Goal: Information Seeking & Learning: Check status

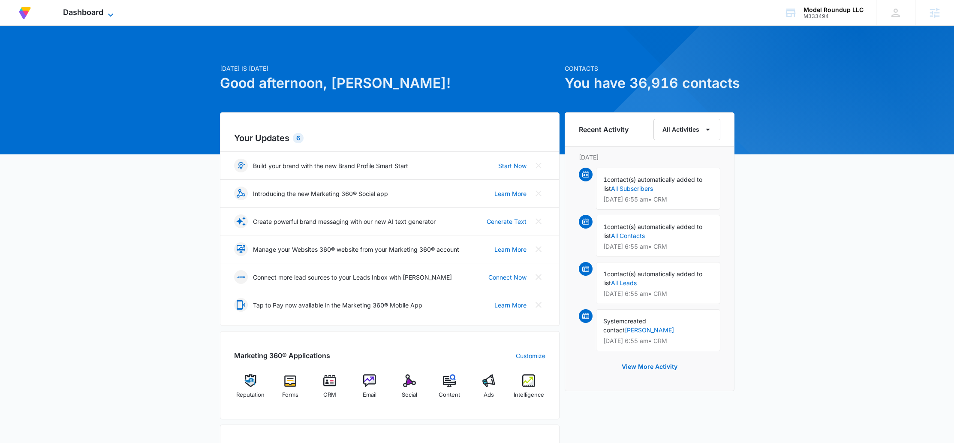
click at [78, 12] on span "Dashboard" at bounding box center [83, 12] width 40 height 9
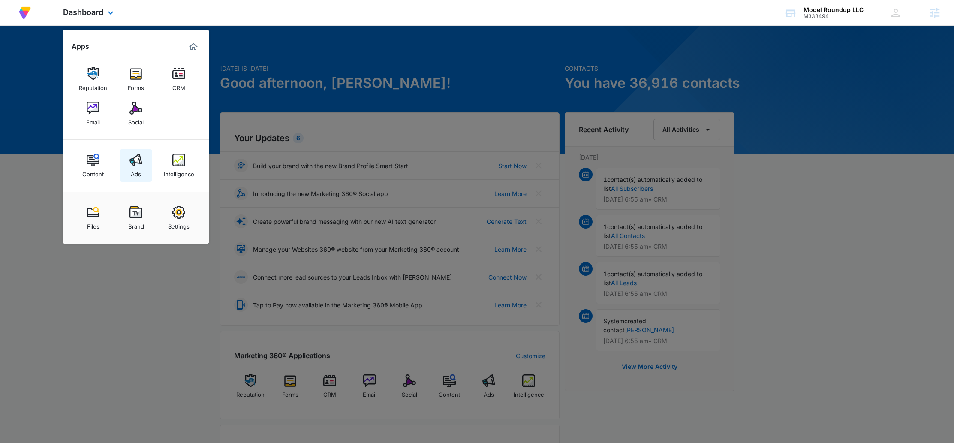
click at [133, 171] on div "Ads" at bounding box center [136, 171] width 10 height 11
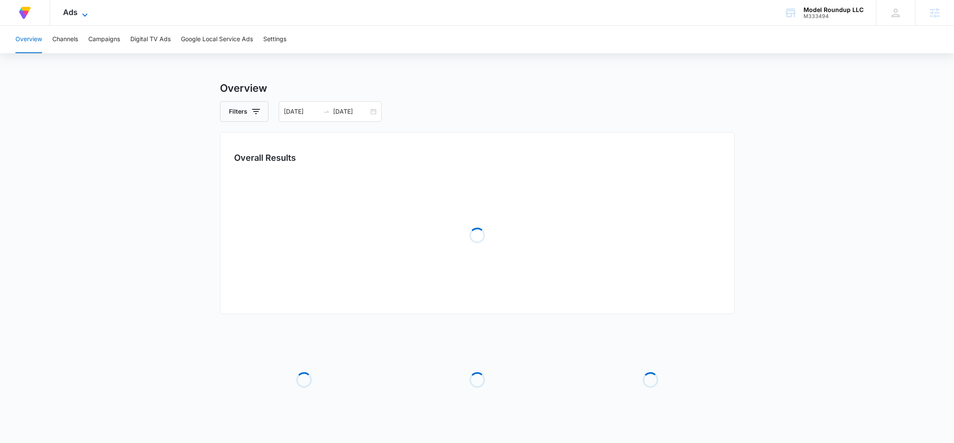
click at [76, 15] on span "Ads" at bounding box center [70, 12] width 15 height 9
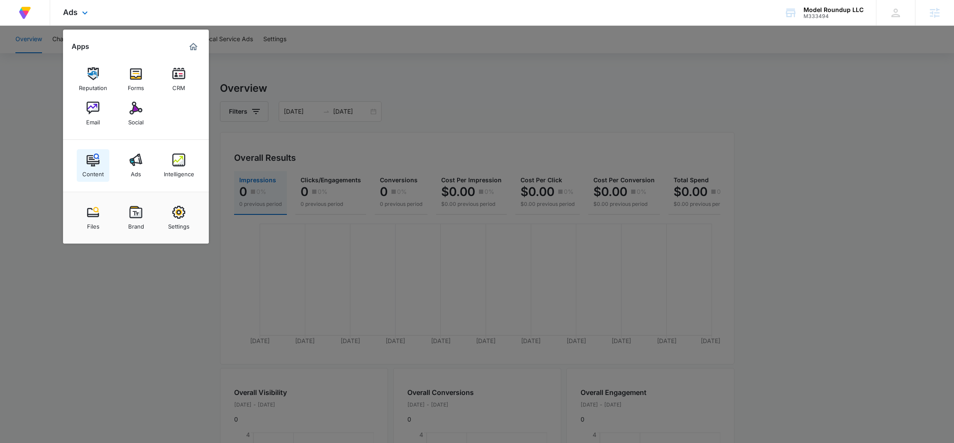
click at [93, 164] on img at bounding box center [93, 160] width 13 height 13
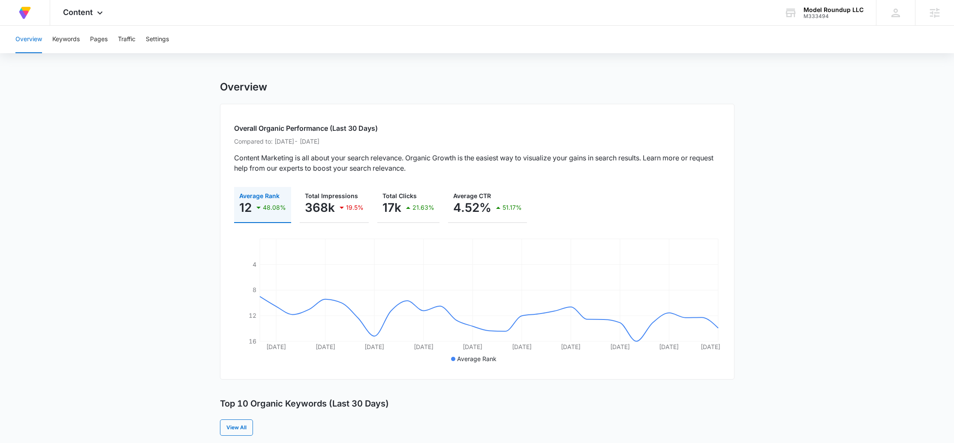
drag, startPoint x: 249, startPoint y: 142, endPoint x: 408, endPoint y: 142, distance: 158.3
click at [408, 142] on p "Compared to: [DATE] - [DATE]" at bounding box center [477, 141] width 486 height 9
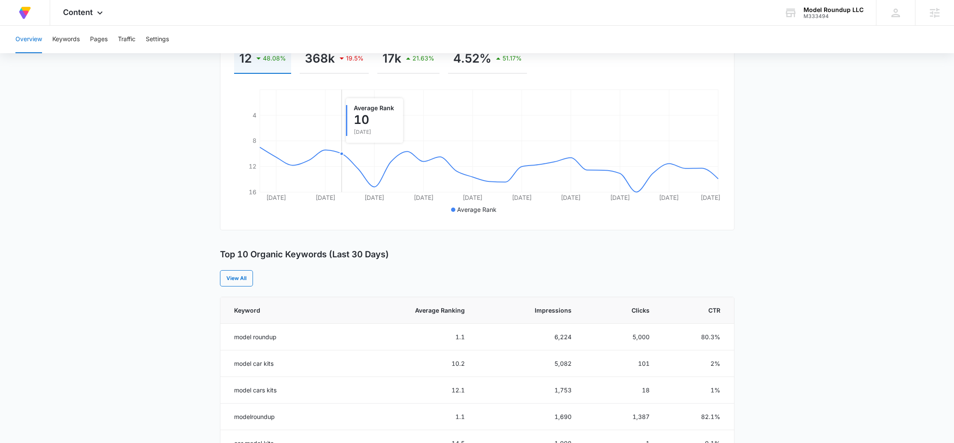
scroll to position [186, 0]
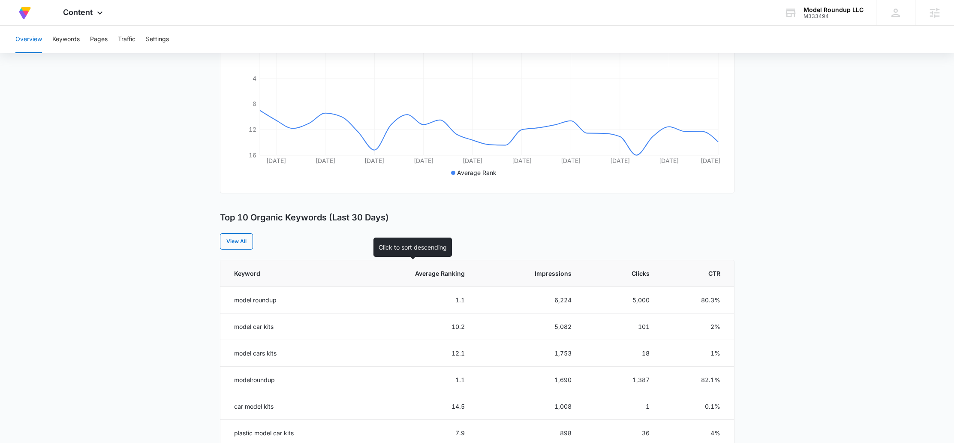
click at [456, 273] on span "Average Ranking" at bounding box center [418, 273] width 94 height 9
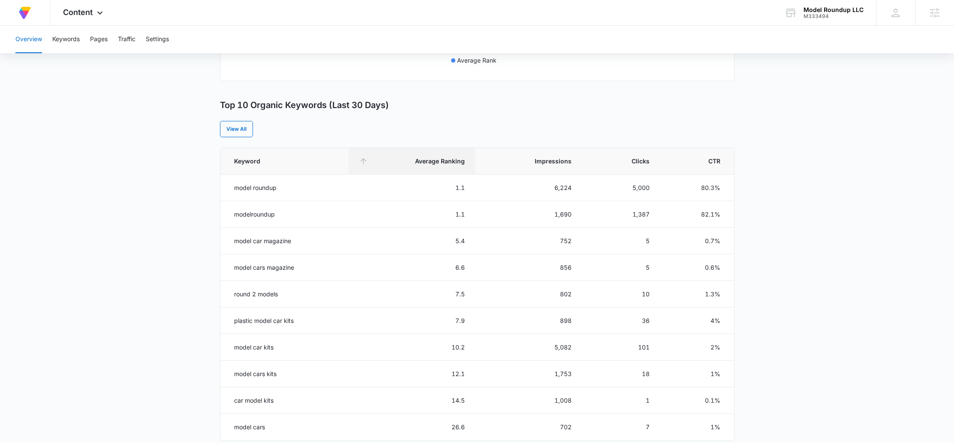
scroll to position [301, 0]
drag, startPoint x: 278, startPoint y: 347, endPoint x: 220, endPoint y: 345, distance: 57.5
click at [220, 345] on td "model car kits" at bounding box center [284, 345] width 129 height 27
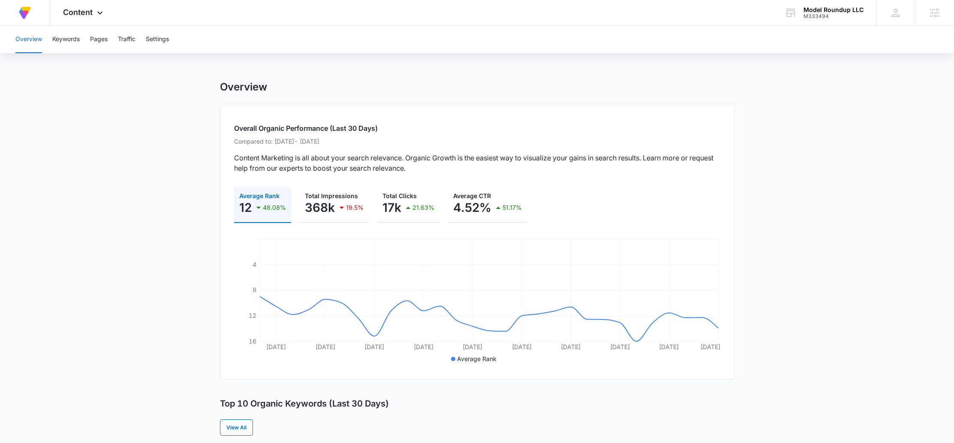
scroll to position [2, 0]
click at [54, 34] on button "Keywords" at bounding box center [65, 39] width 27 height 27
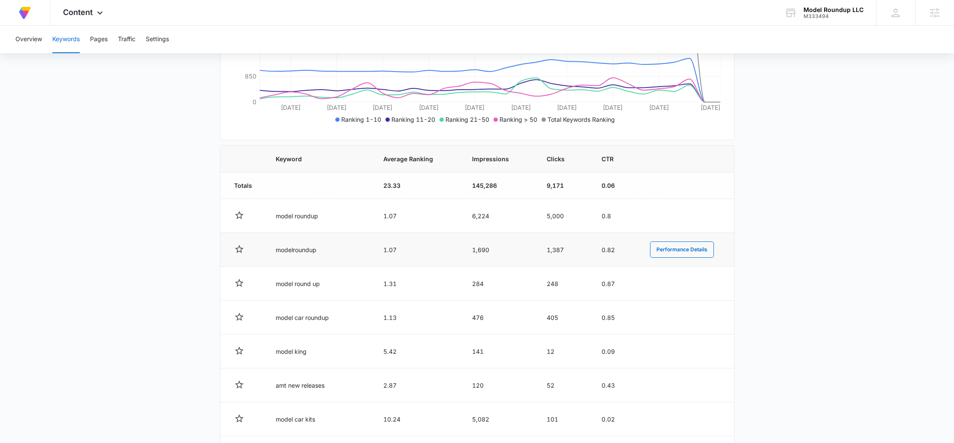
scroll to position [205, 0]
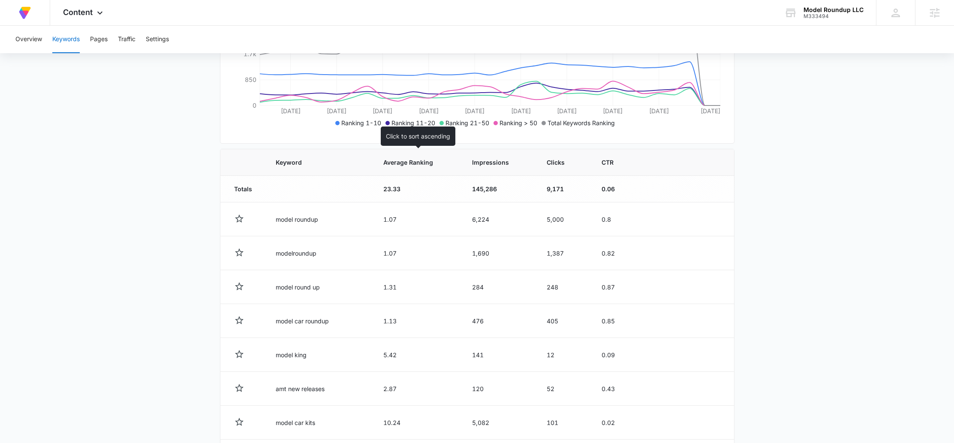
click at [411, 157] on th "Average Ranking" at bounding box center [417, 162] width 89 height 27
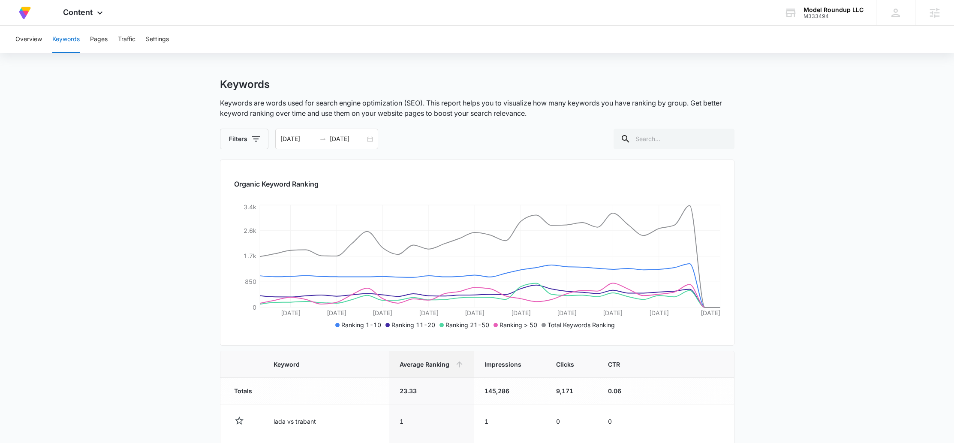
scroll to position [3, 0]
click at [22, 39] on button "Overview" at bounding box center [28, 39] width 27 height 27
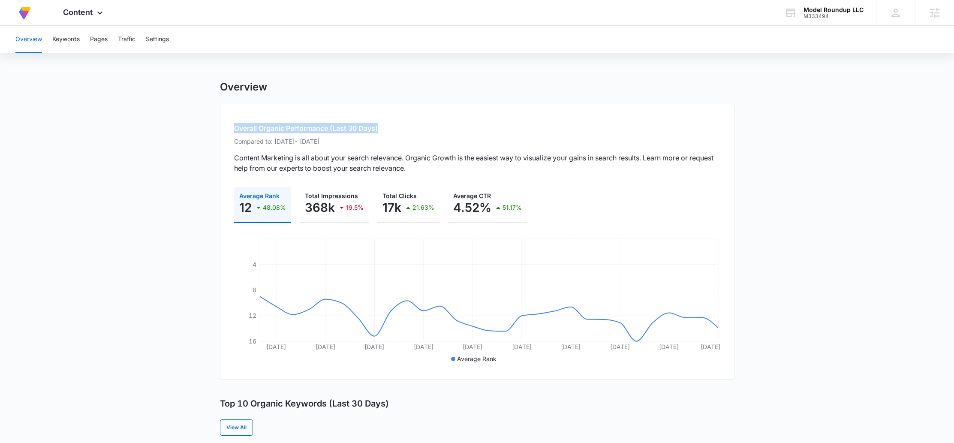
drag, startPoint x: 235, startPoint y: 126, endPoint x: 405, endPoint y: 128, distance: 170.3
click at [405, 128] on h2 "Overall Organic Performance (Last 30 Days)" at bounding box center [477, 128] width 486 height 10
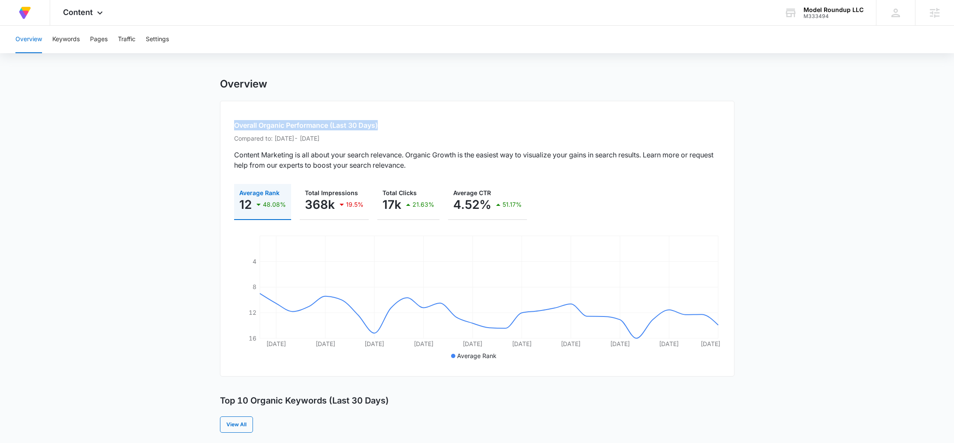
scroll to position [3, 0]
drag, startPoint x: 370, startPoint y: 138, endPoint x: 225, endPoint y: 138, distance: 145.4
click at [225, 138] on div "Overall Organic Performance (Last 30 Days) Compared to: [DATE] - [DATE] Content…" at bounding box center [477, 238] width 515 height 276
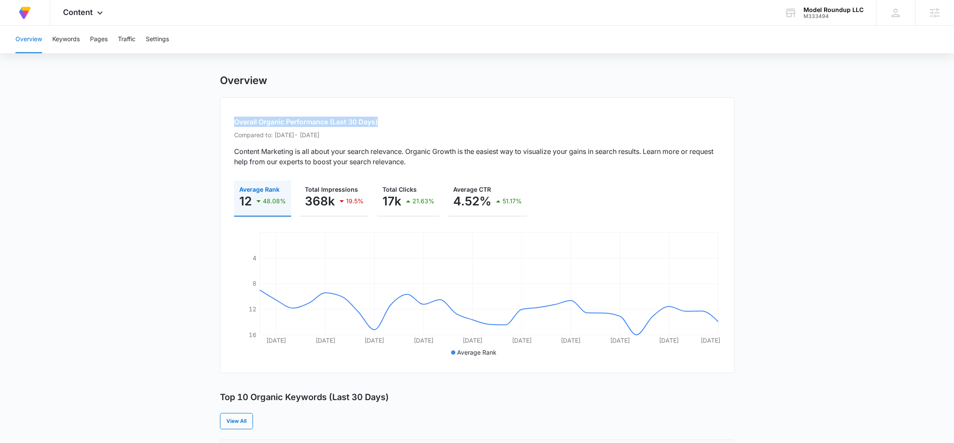
scroll to position [7, 0]
click at [395, 121] on h2 "Overall Organic Performance (Last 30 Days)" at bounding box center [477, 121] width 486 height 10
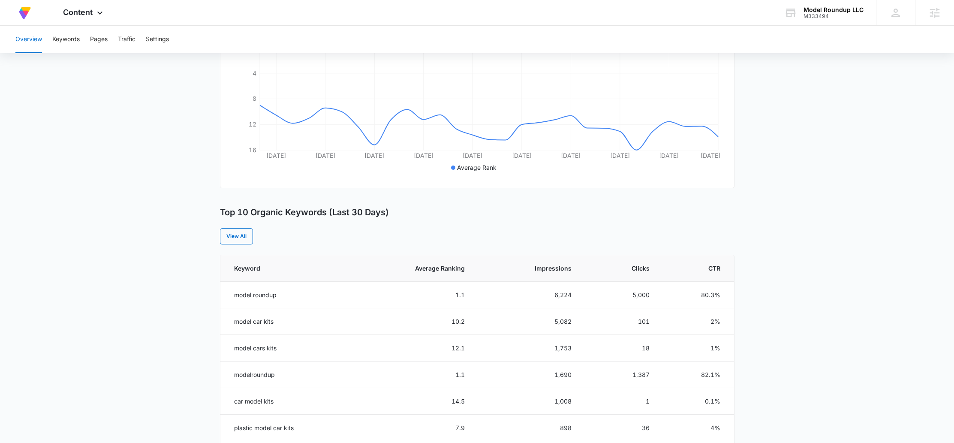
scroll to position [196, 0]
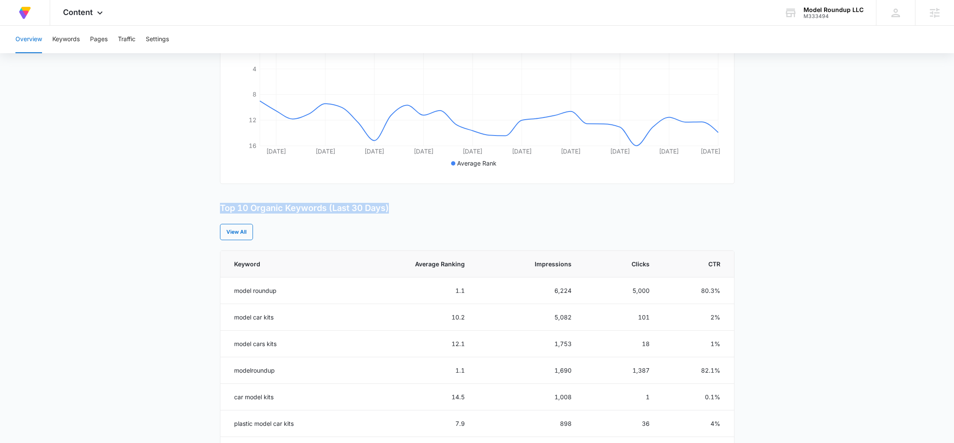
drag, startPoint x: 215, startPoint y: 211, endPoint x: 417, endPoint y: 211, distance: 201.6
click at [417, 211] on main "Overview Overall Organic Performance (Last 30 Days) Compared to: [DATE] - [DATE…" at bounding box center [477, 300] width 954 height 831
click at [417, 211] on div "Top 10 Organic Keywords (Last 30 Days)" at bounding box center [477, 208] width 515 height 11
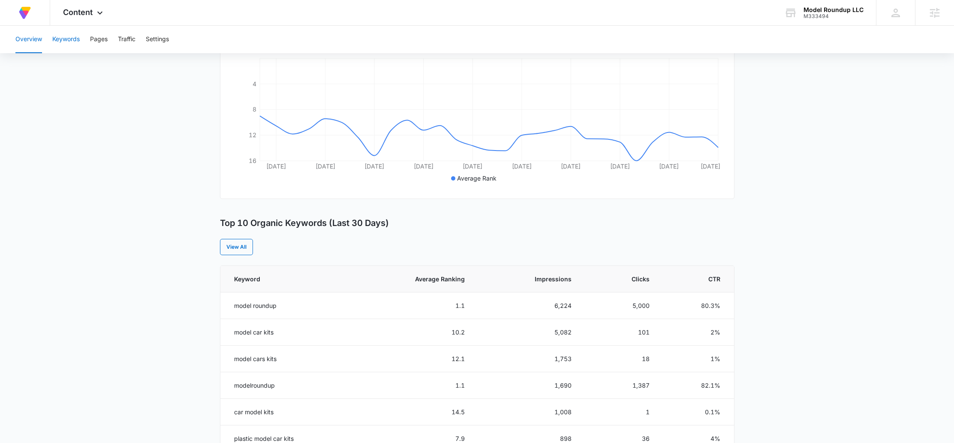
scroll to position [174, 0]
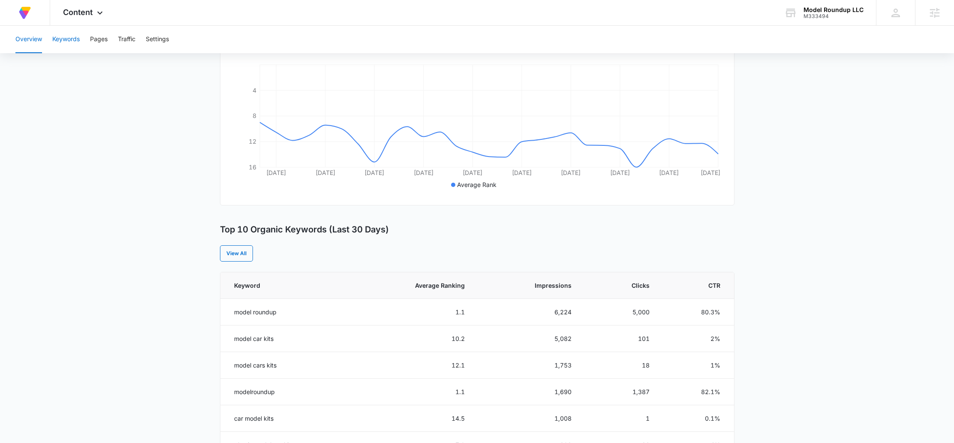
click at [66, 42] on button "Keywords" at bounding box center [65, 39] width 27 height 27
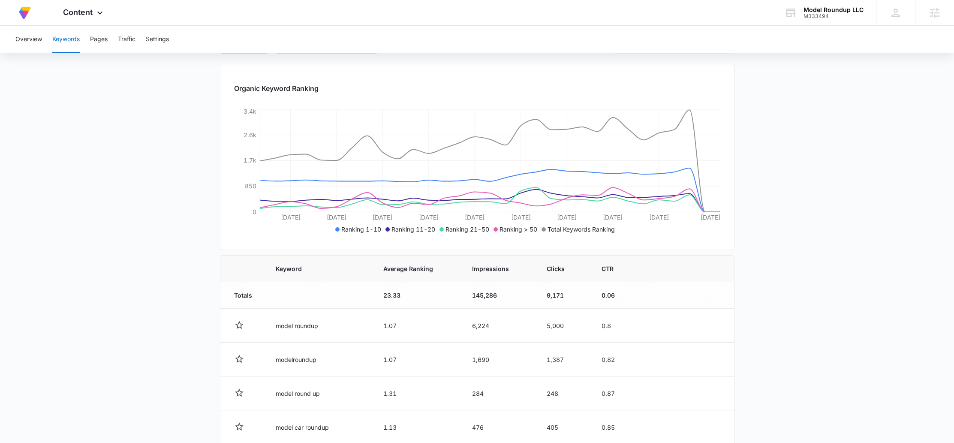
scroll to position [139, 0]
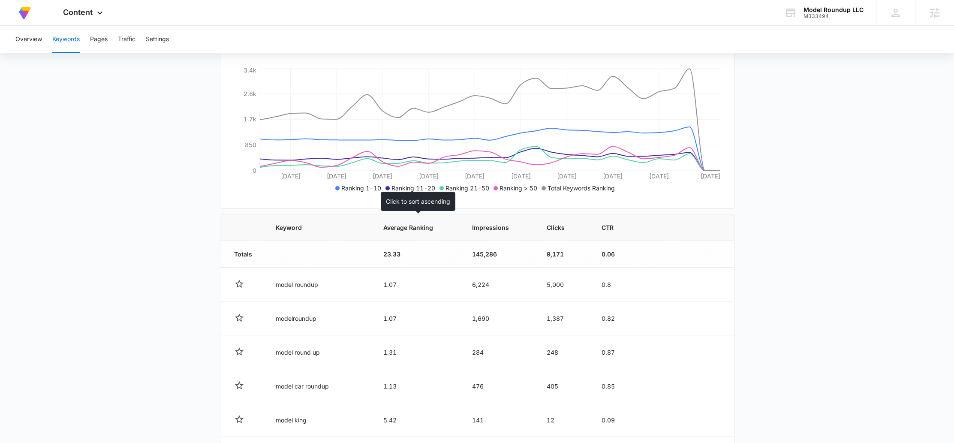
click at [405, 229] on span "Average Ranking" at bounding box center [411, 227] width 56 height 9
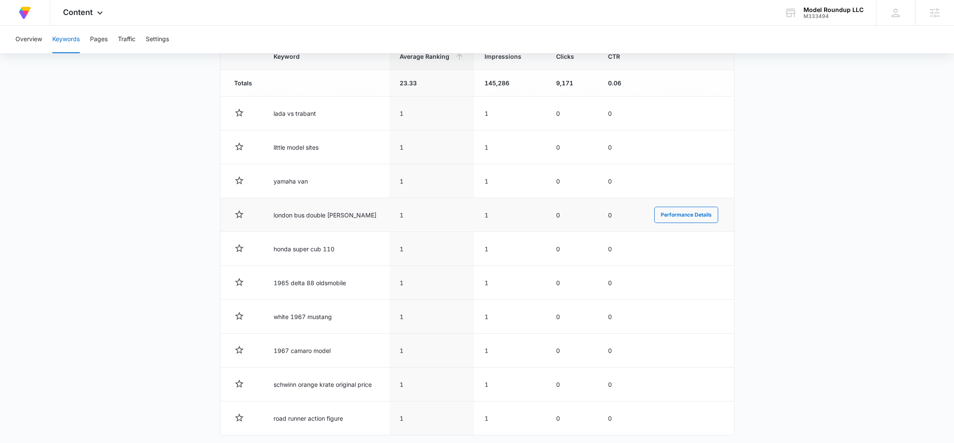
scroll to position [350, 0]
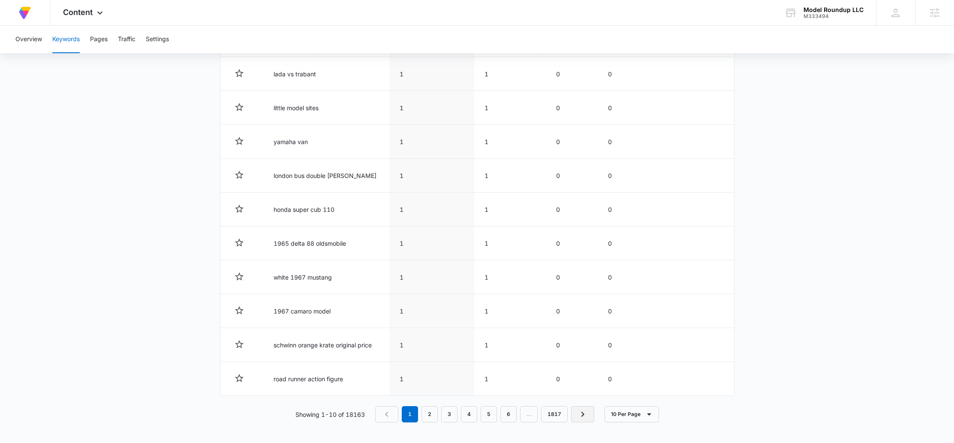
click at [588, 412] on icon "Next Page" at bounding box center [583, 414] width 10 height 10
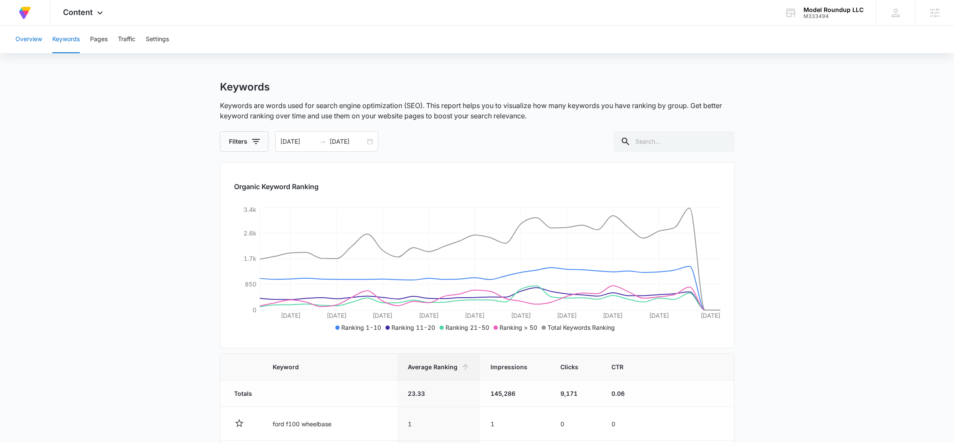
click at [33, 39] on button "Overview" at bounding box center [28, 39] width 27 height 27
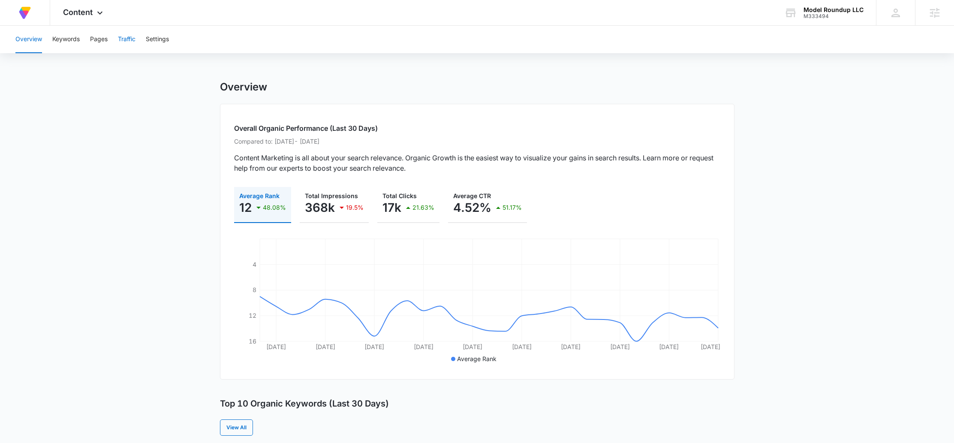
click at [127, 37] on button "Traffic" at bounding box center [127, 39] width 18 height 27
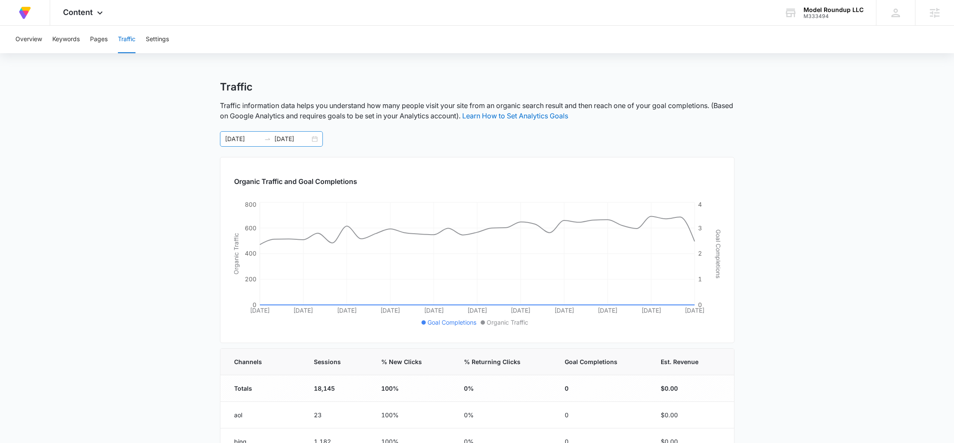
click at [318, 141] on div "[DATE] [DATE]" at bounding box center [271, 138] width 103 height 15
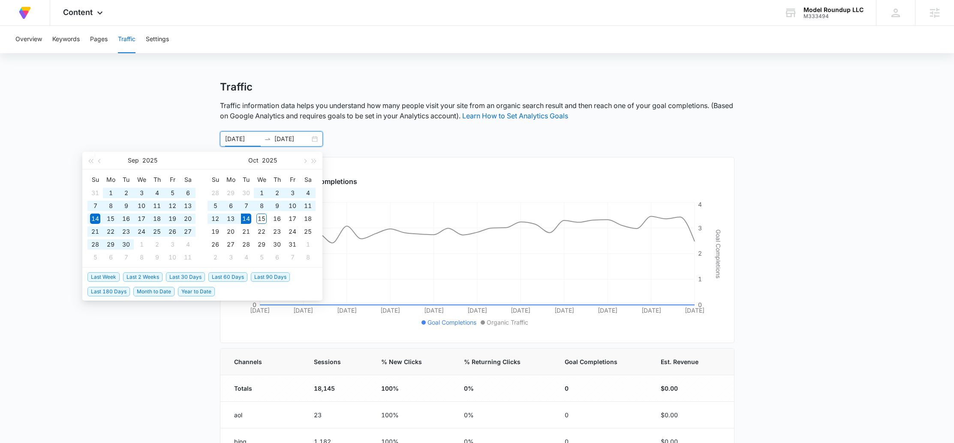
click at [228, 273] on span "Last 60 Days" at bounding box center [227, 276] width 39 height 9
type input "[DATE]"
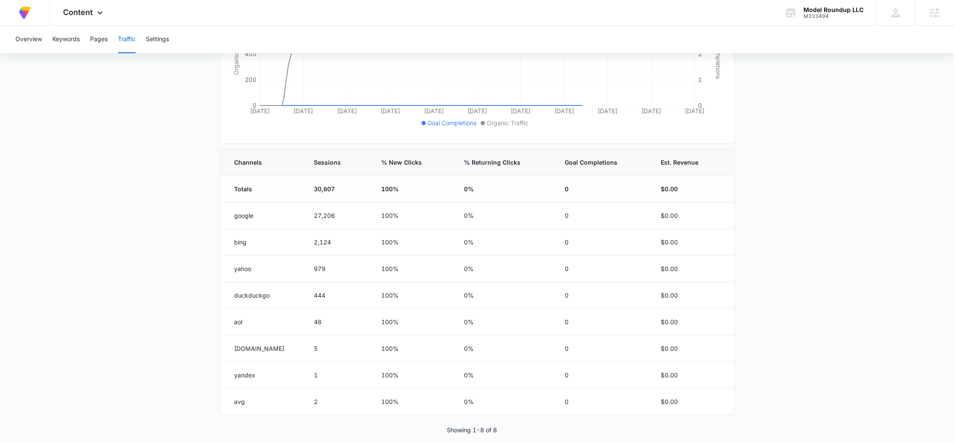
scroll to position [211, 0]
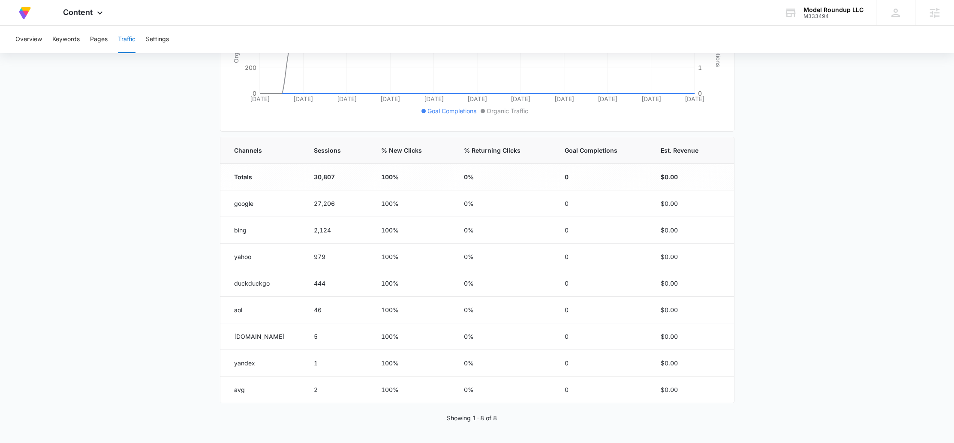
click at [193, 281] on main "Traffic Traffic information data helps you understand how many people visit you…" at bounding box center [477, 156] width 954 height 574
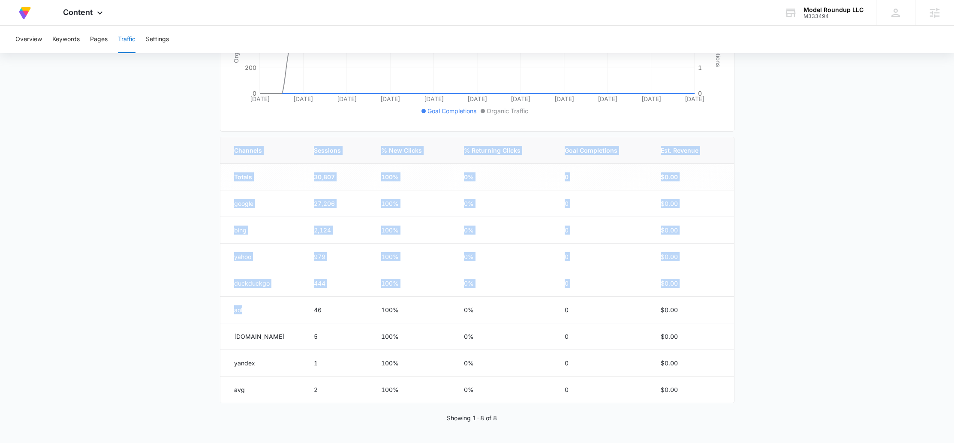
drag, startPoint x: 247, startPoint y: 307, endPoint x: 209, endPoint y: 306, distance: 37.8
click at [209, 306] on main "Traffic Traffic information data helps you understand how many people visit you…" at bounding box center [477, 156] width 954 height 574
click at [262, 310] on td "aol" at bounding box center [261, 310] width 83 height 27
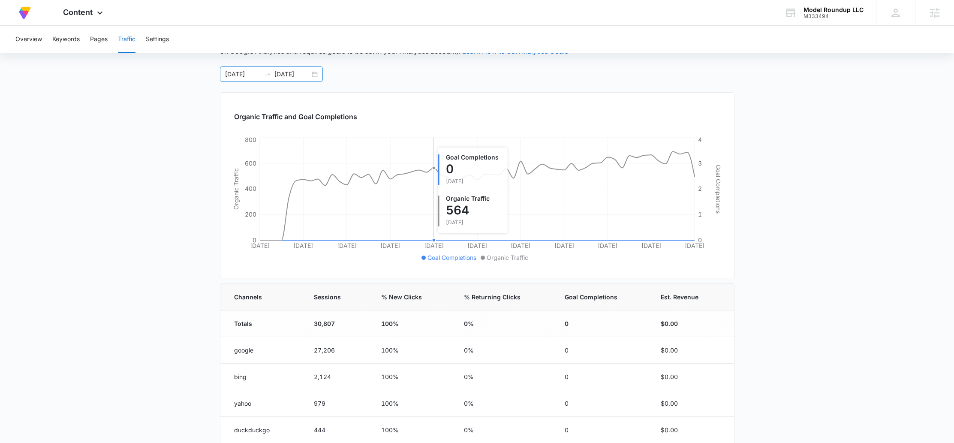
scroll to position [0, 0]
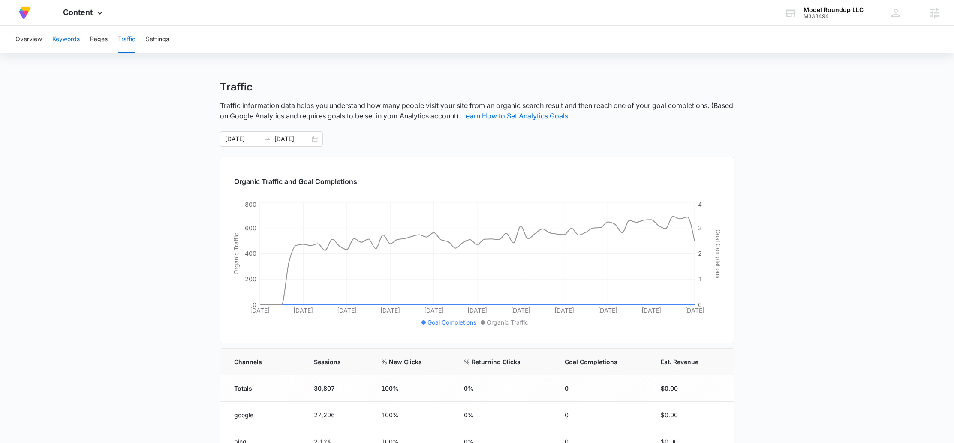
click at [71, 40] on button "Keywords" at bounding box center [65, 39] width 27 height 27
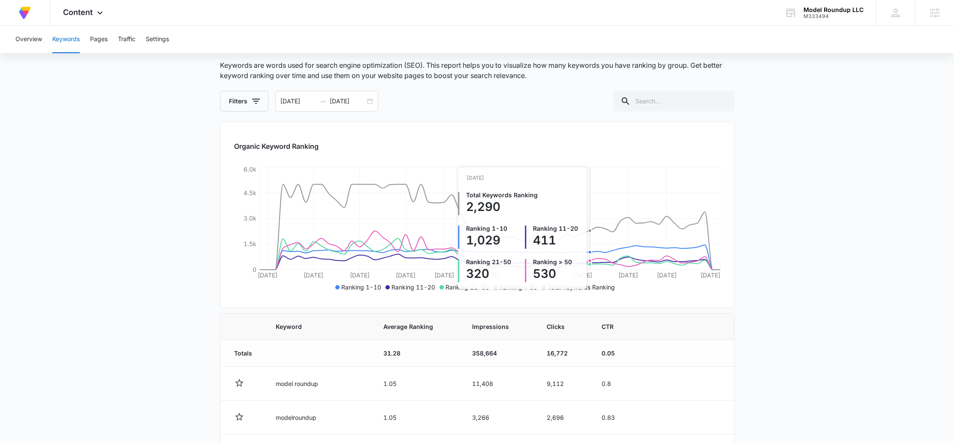
scroll to position [78, 0]
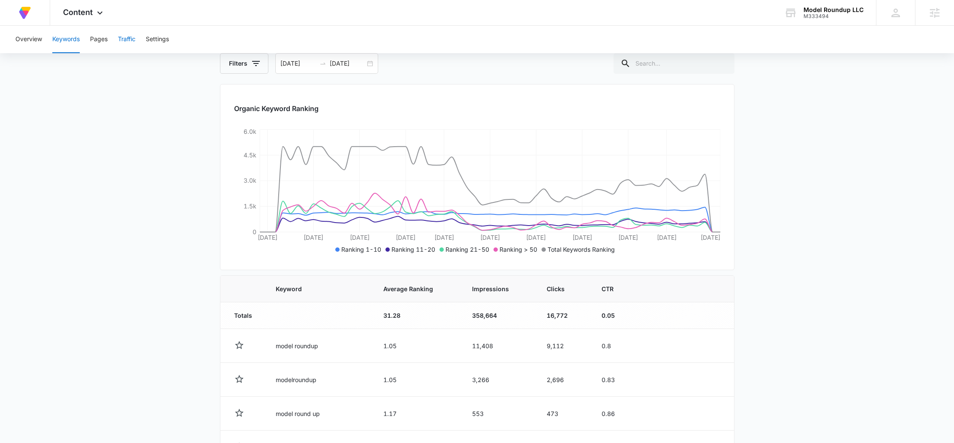
click at [129, 38] on button "Traffic" at bounding box center [127, 39] width 18 height 27
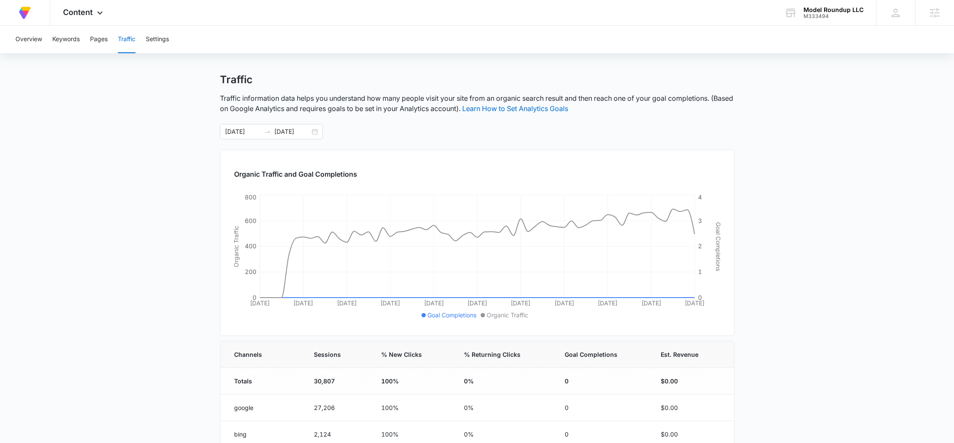
scroll to position [8, 0]
